Goal: Task Accomplishment & Management: Manage account settings

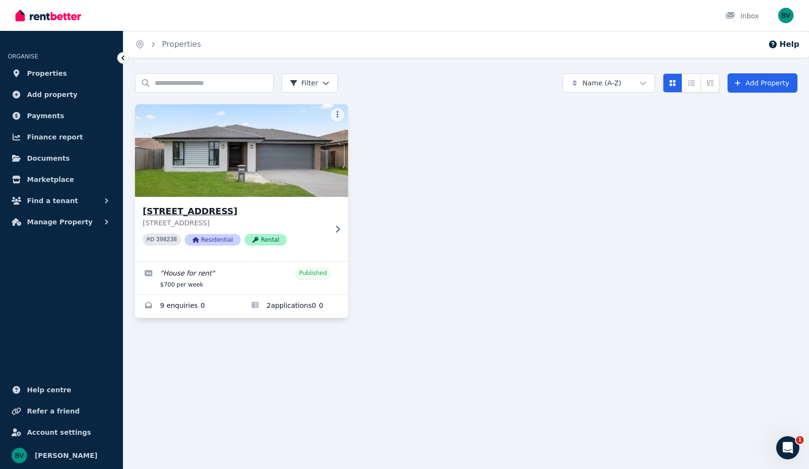
click at [340, 230] on icon at bounding box center [338, 229] width 10 height 8
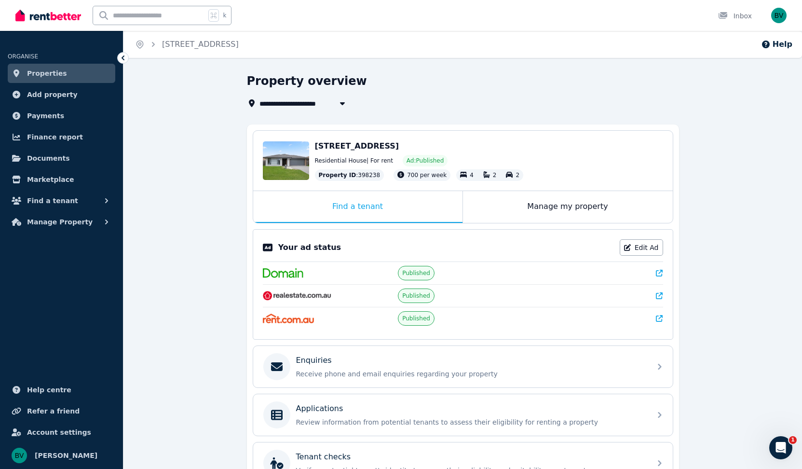
scroll to position [113, 0]
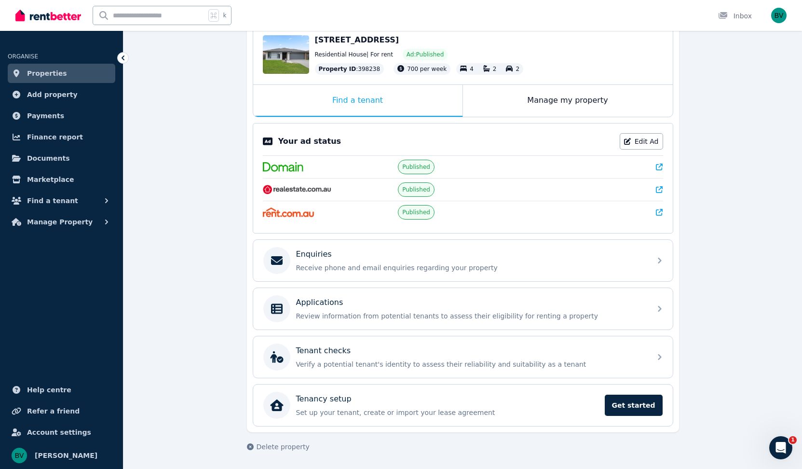
click at [661, 189] on icon at bounding box center [659, 189] width 7 height 7
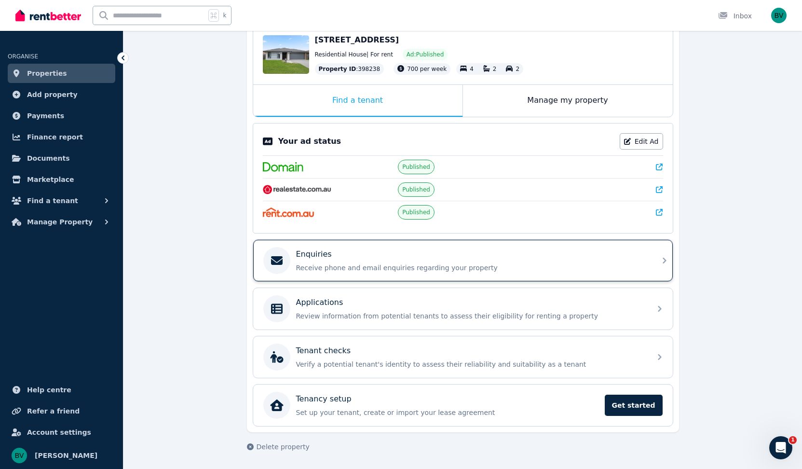
scroll to position [0, 0]
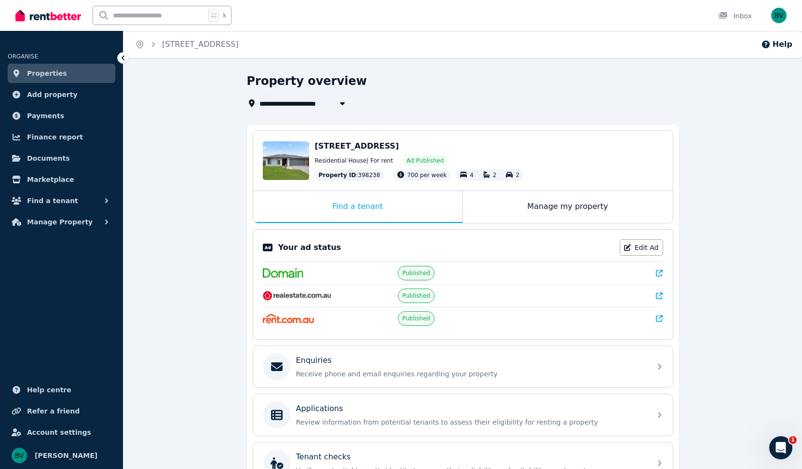
click at [367, 156] on div "Residential House | For rent Ad: Published" at bounding box center [489, 161] width 348 height 12
click at [283, 157] on div "Edit" at bounding box center [286, 160] width 46 height 39
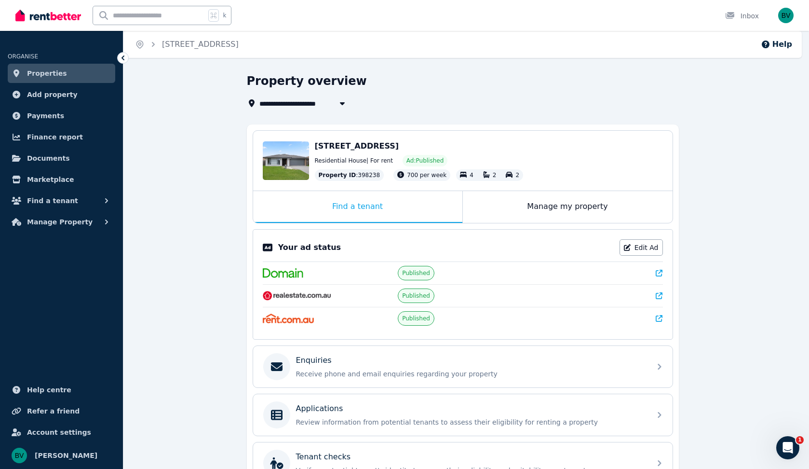
click at [284, 157] on div "Update property image" at bounding box center [404, 234] width 809 height 469
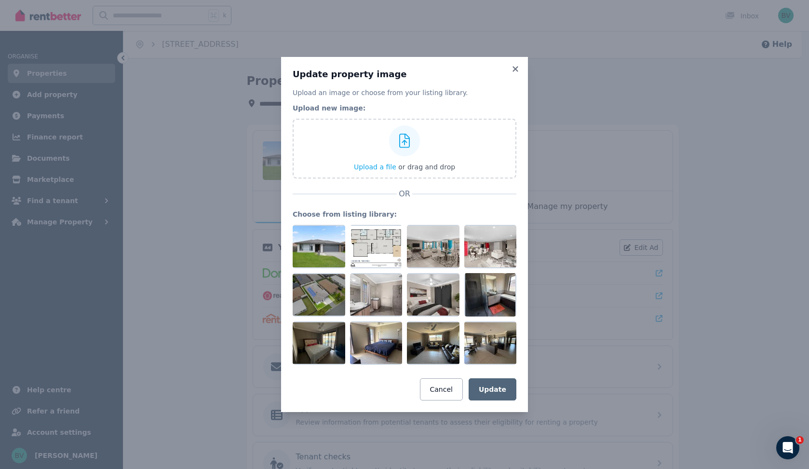
click at [614, 356] on div "Update property image Upload an image or choose from your listing library. Uplo…" at bounding box center [404, 234] width 809 height 469
click at [589, 384] on div "Update property image Upload an image or choose from your listing library. Uplo…" at bounding box center [404, 234] width 809 height 469
click at [516, 67] on icon at bounding box center [516, 69] width 10 height 9
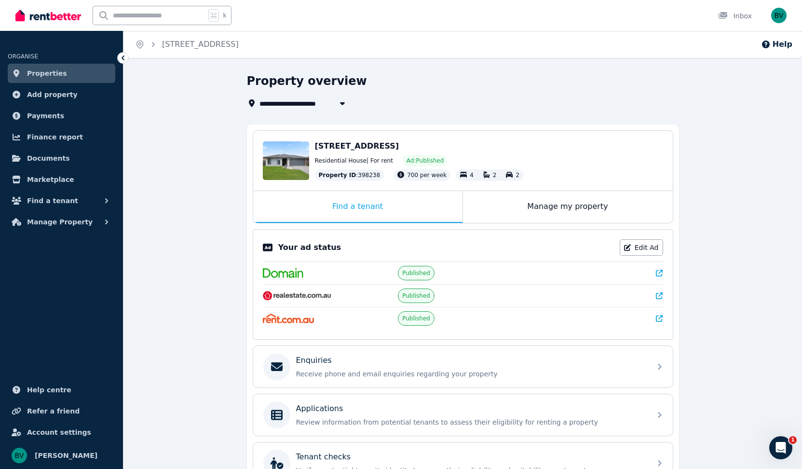
click at [391, 160] on div "Residential House | For rent Ad: Published" at bounding box center [489, 161] width 348 height 12
click at [552, 202] on div "Manage my property" at bounding box center [568, 207] width 210 height 32
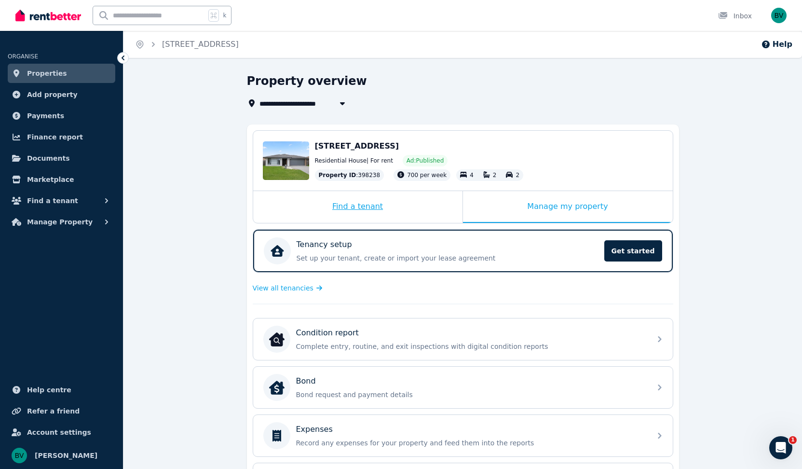
click at [356, 207] on div "Find a tenant" at bounding box center [357, 207] width 209 height 32
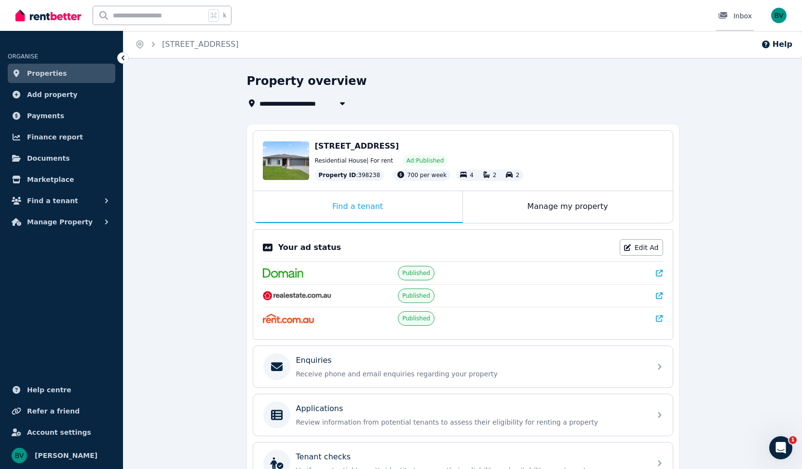
click at [733, 15] on div at bounding box center [725, 16] width 15 height 10
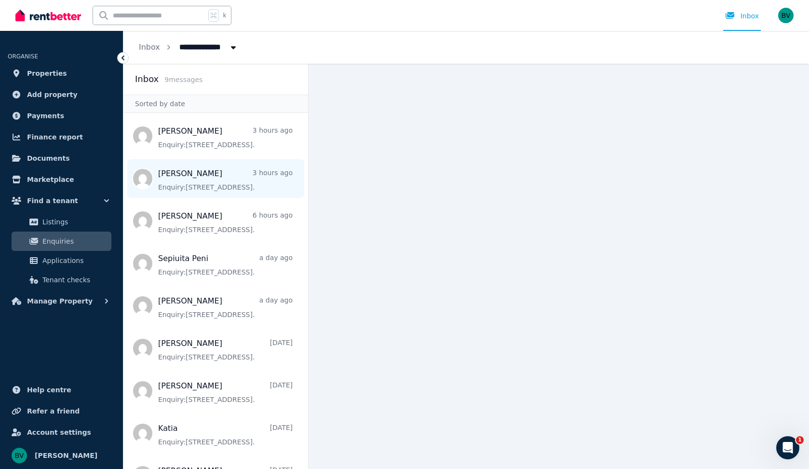
click at [198, 185] on span "Message list" at bounding box center [215, 178] width 185 height 39
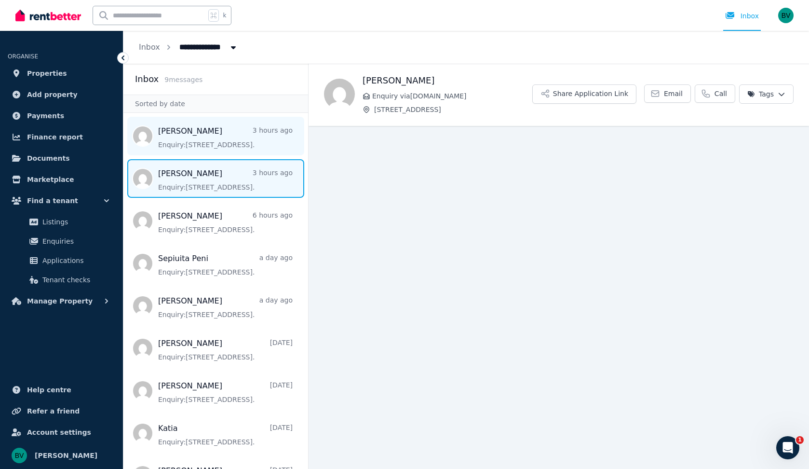
click at [198, 134] on span "Message list" at bounding box center [215, 136] width 185 height 39
